Goal: Connect with others: Connect with others

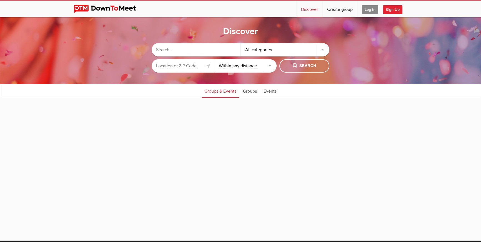
select select "null"
click at [370, 10] on span "Log In" at bounding box center [370, 9] width 16 height 9
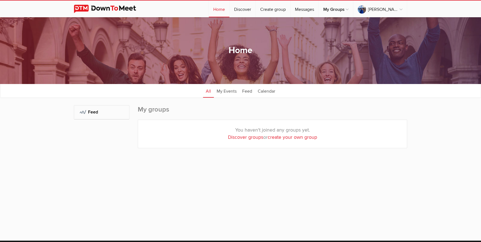
click at [30, 87] on ul "All My Events Feed Calendar" at bounding box center [240, 91] width 481 height 14
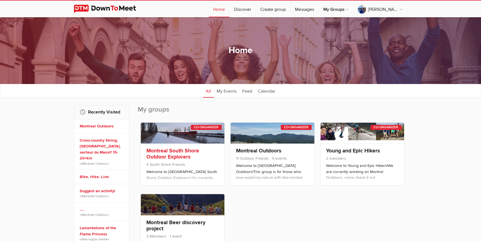
click at [178, 132] on link at bounding box center [183, 133] width 84 height 21
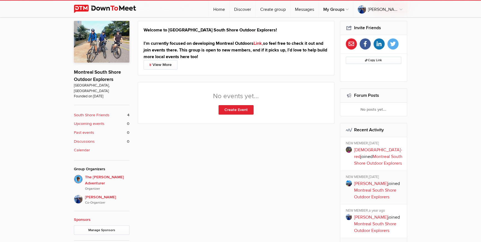
scroll to position [182, 0]
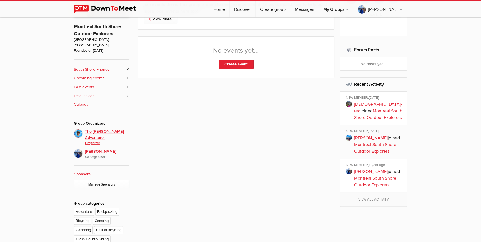
click at [113, 128] on span "The [PERSON_NAME] Adventurer Organizer" at bounding box center [107, 136] width 44 height 17
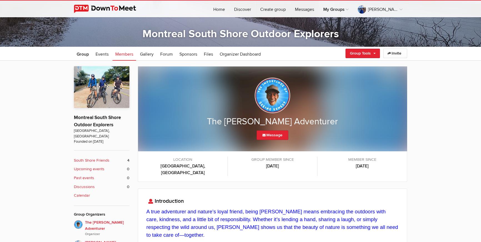
scroll to position [151, 0]
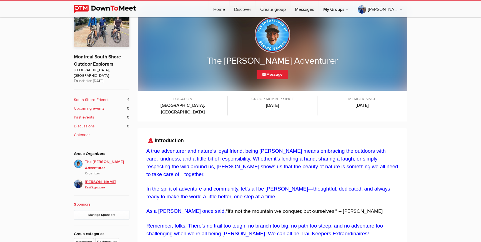
click at [87, 179] on span "[PERSON_NAME] Co-Organizer" at bounding box center [107, 184] width 44 height 11
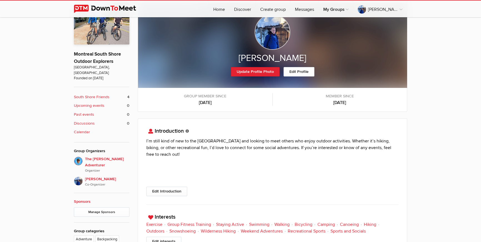
scroll to position [168, 0]
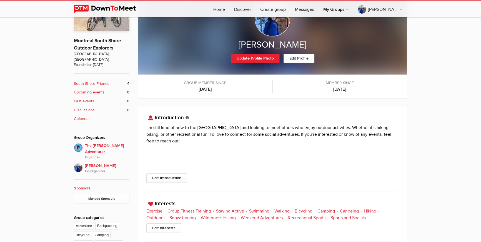
click at [95, 81] on b "South Shore Friends" at bounding box center [92, 84] width 36 height 6
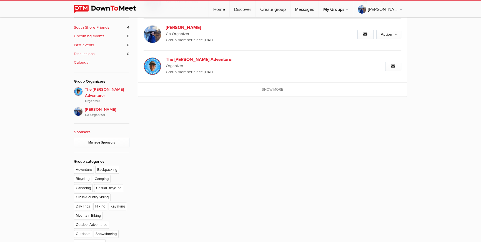
scroll to position [137, 0]
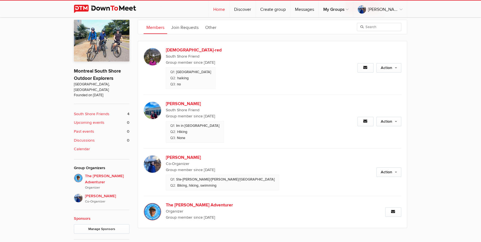
click at [230, 9] on link "Home" at bounding box center [219, 9] width 21 height 17
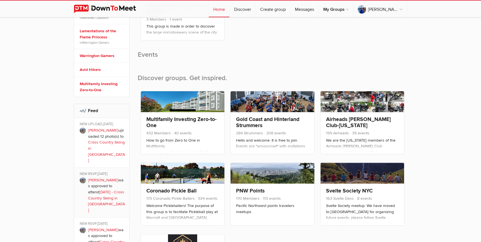
scroll to position [212, 0]
